Goal: Task Accomplishment & Management: Manage account settings

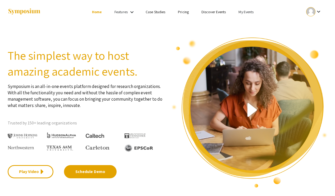
click at [239, 12] on link "My Events" at bounding box center [245, 12] width 15 height 5
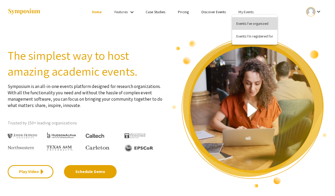
click at [241, 23] on button "Events I've organized" at bounding box center [254, 23] width 45 height 13
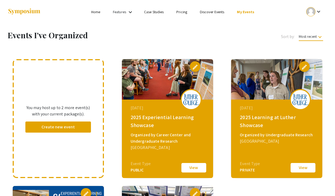
click at [190, 168] on button "View" at bounding box center [193, 167] width 26 height 11
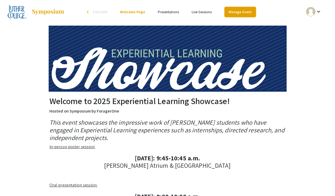
click at [243, 9] on link "Manage Event" at bounding box center [239, 12] width 31 height 10
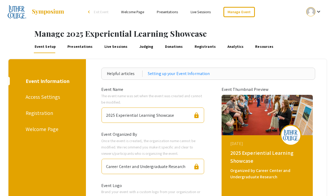
click at [43, 94] on div "Access Settings" at bounding box center [46, 97] width 41 height 8
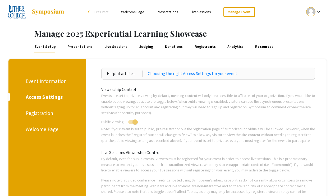
click at [132, 121] on span at bounding box center [133, 122] width 10 height 4
click at [131, 124] on input "checkbox" at bounding box center [131, 124] width 0 height 0
checkbox input "false"
click at [60, 82] on div "Event Information" at bounding box center [46, 81] width 41 height 8
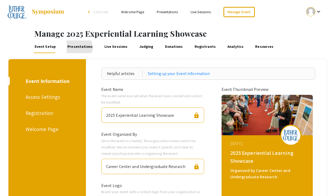
click at [75, 47] on link "Presentations" at bounding box center [80, 46] width 27 height 13
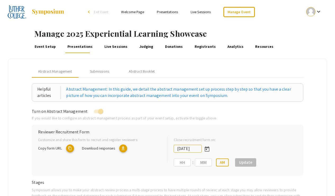
type input "9/18/2025"
type input "11"
type input "59"
click at [226, 47] on link "Analytics" at bounding box center [235, 46] width 18 height 13
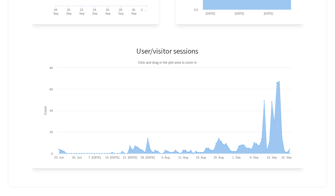
scroll to position [293, 0]
